Goal: Use online tool/utility: Utilize a website feature to perform a specific function

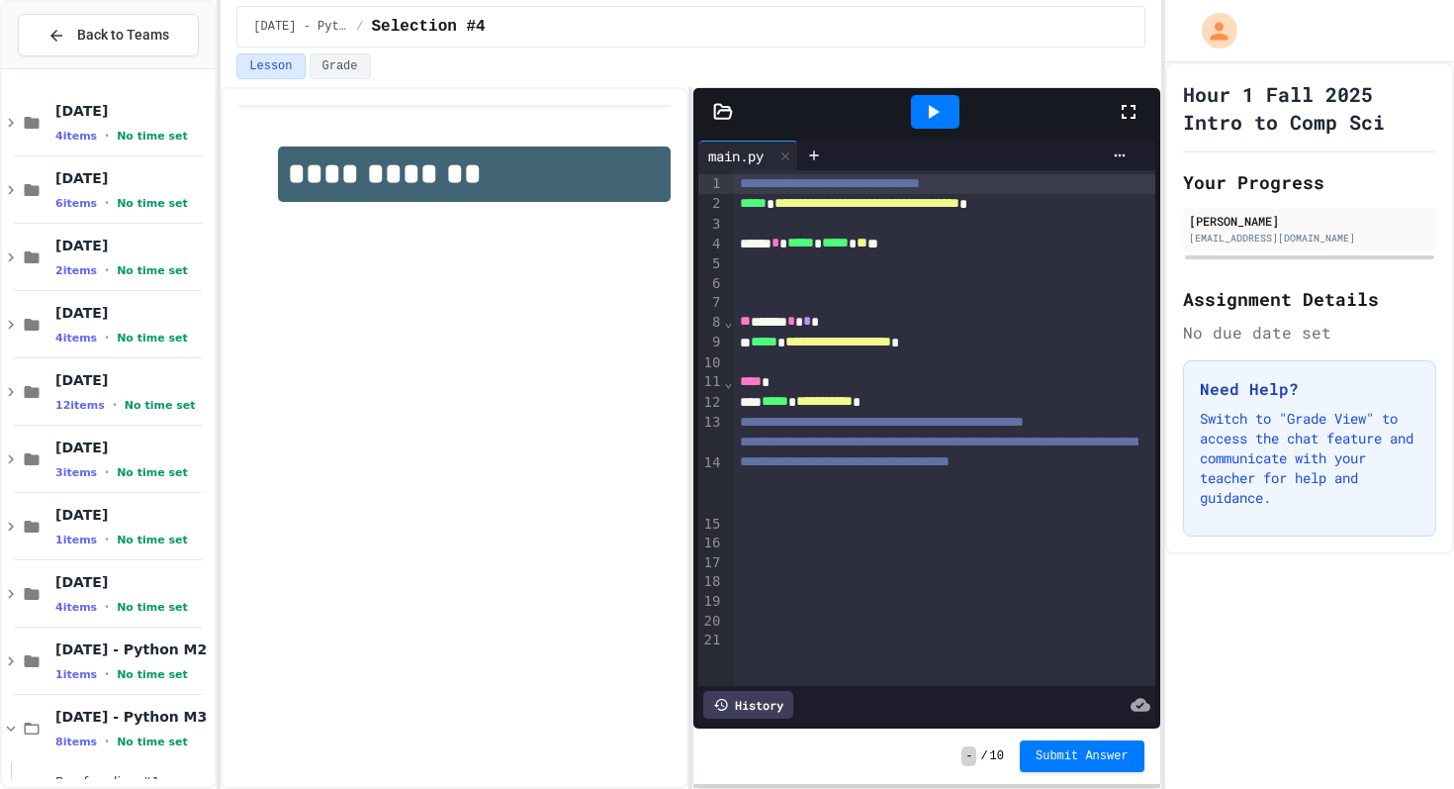
click at [931, 111] on icon at bounding box center [934, 112] width 11 height 14
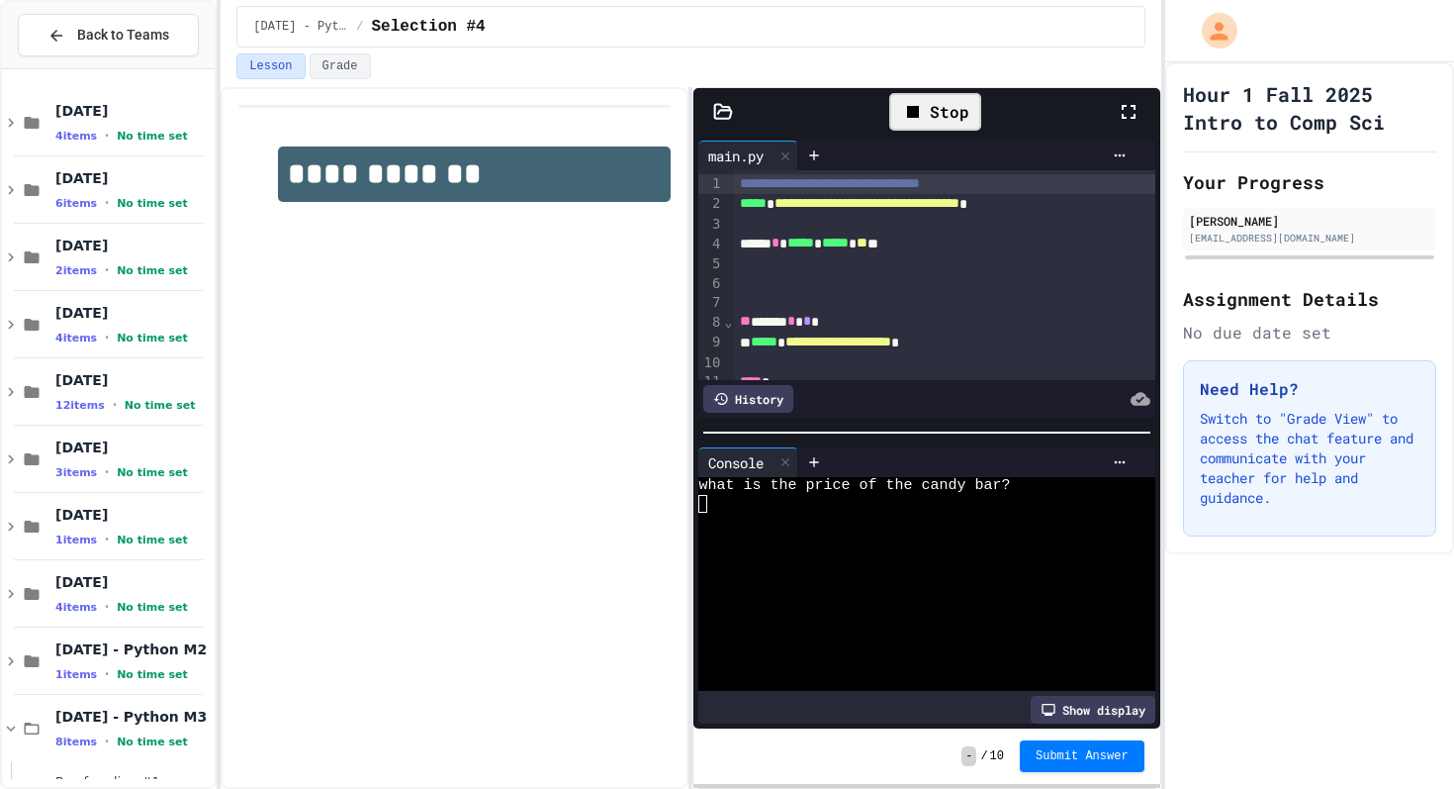
click at [1124, 110] on icon at bounding box center [1129, 112] width 24 height 24
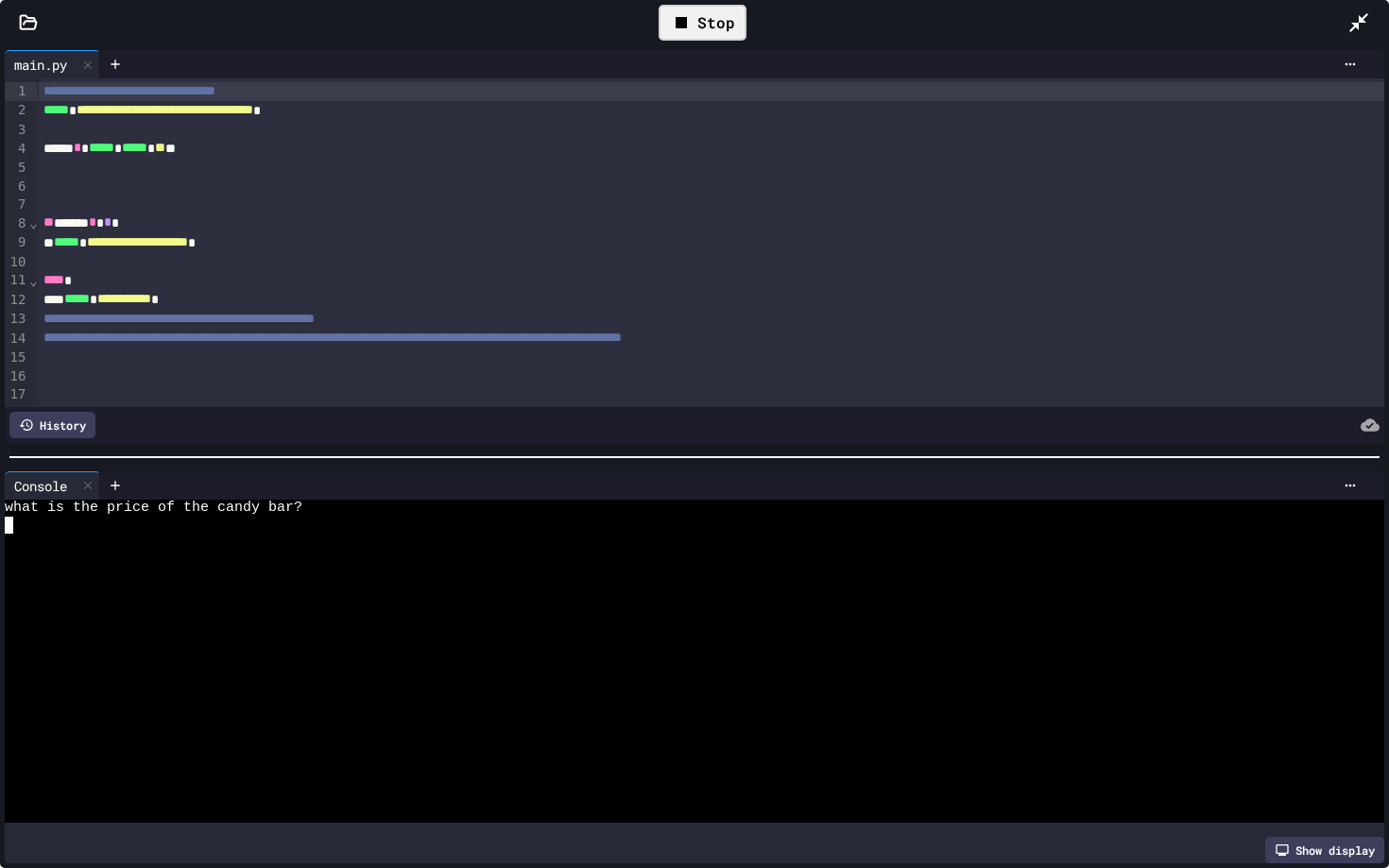
click at [9, 526] on textarea "Terminal input" at bounding box center [9, 525] width 9 height 17
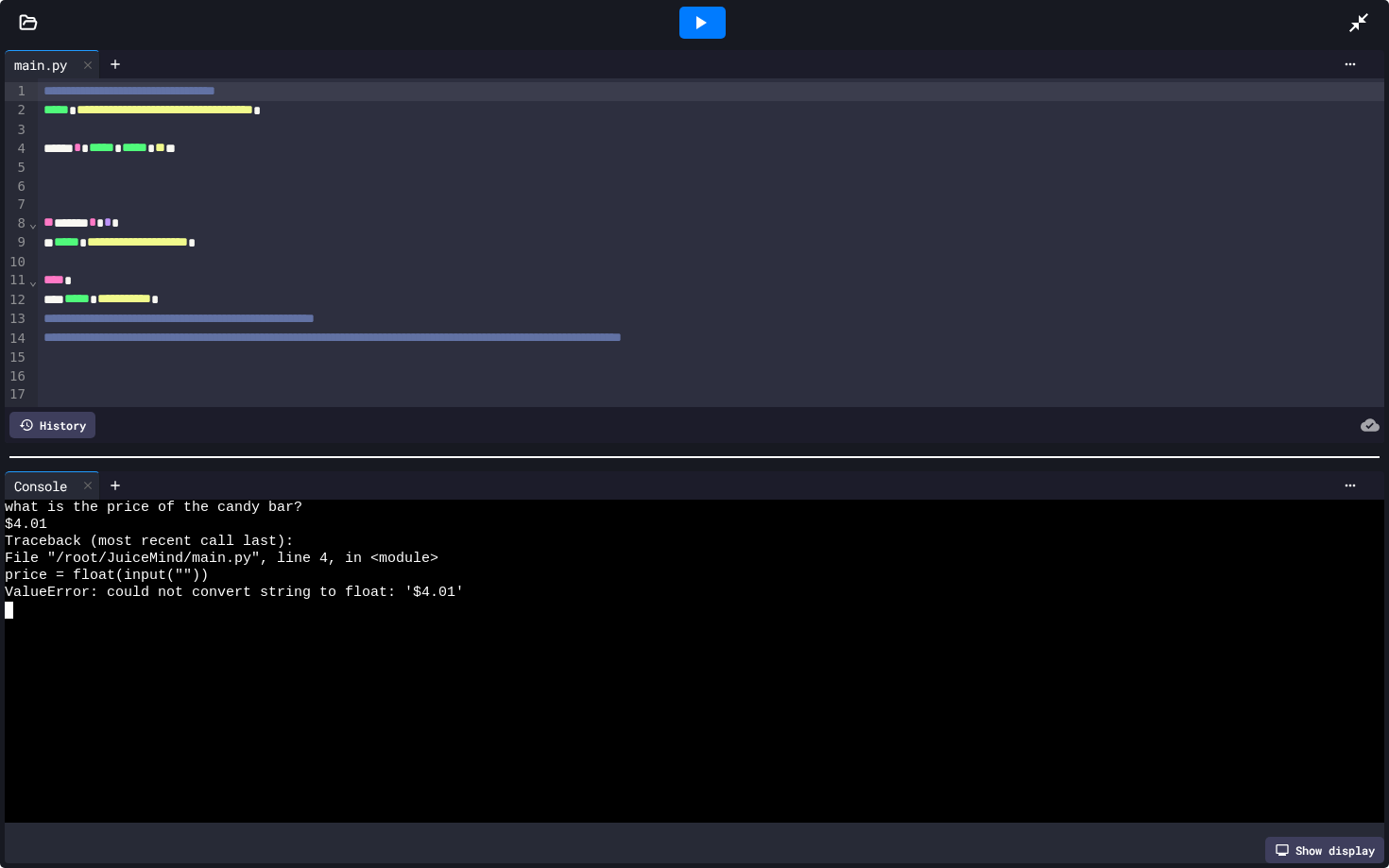
click at [684, 23] on div at bounding box center [702, 23] width 46 height 32
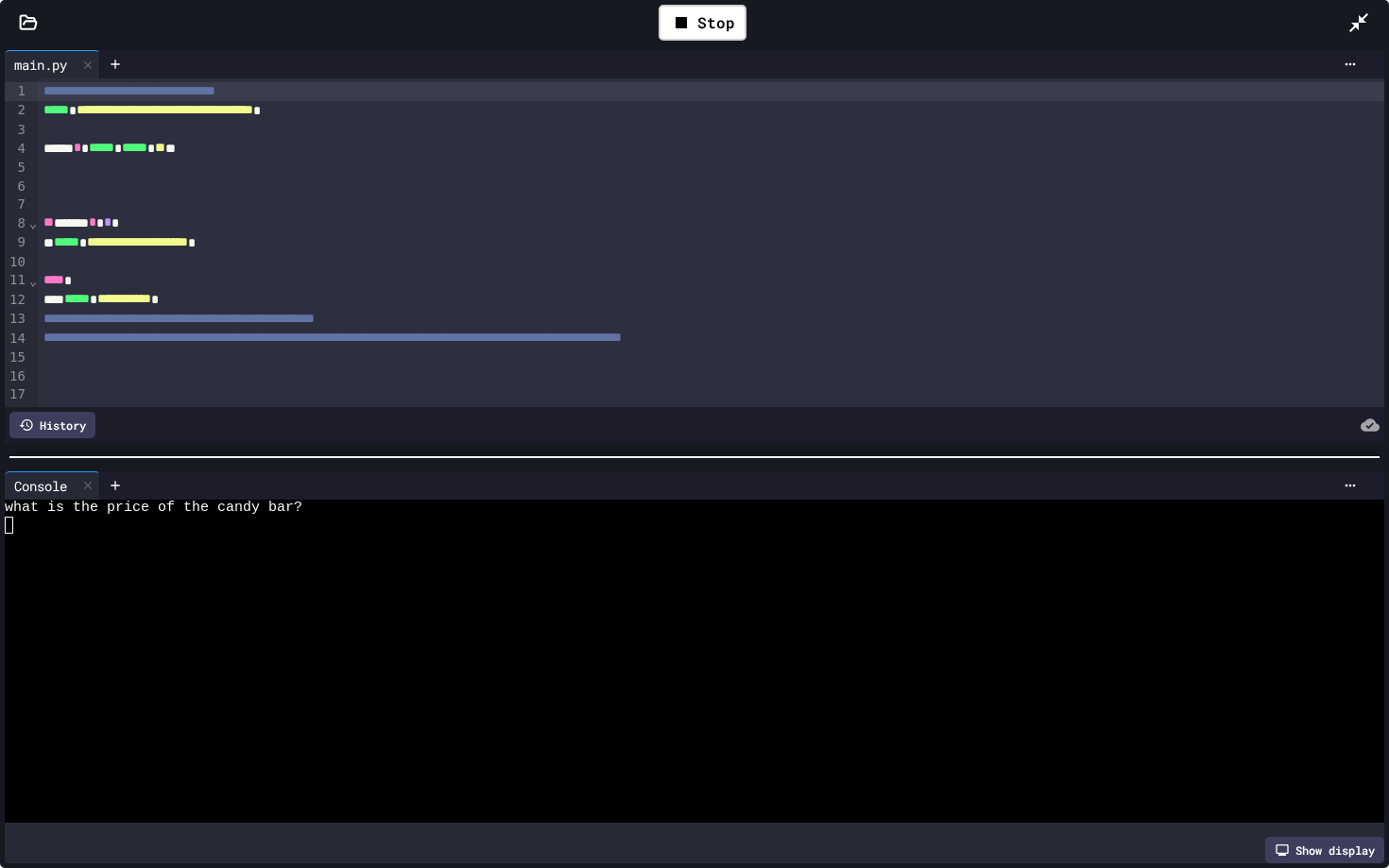
click at [8, 527] on textarea "Terminal input" at bounding box center [9, 525] width 9 height 17
click at [691, 11] on icon at bounding box center [700, 23] width 23 height 23
click at [10, 527] on textarea "Terminal input" at bounding box center [9, 525] width 9 height 17
click at [703, 28] on icon at bounding box center [700, 23] width 23 height 23
click at [1361, 33] on icon at bounding box center [1359, 23] width 23 height 23
